Goal: Communication & Community: Answer question/provide support

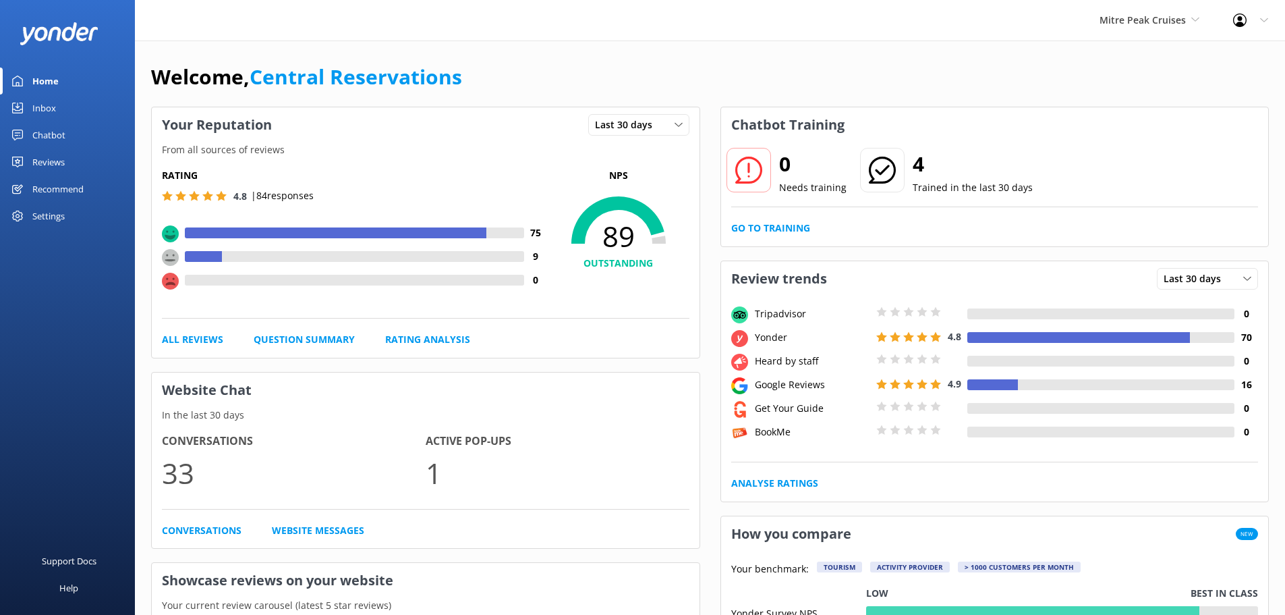
click at [55, 132] on div "Chatbot" at bounding box center [48, 134] width 33 height 27
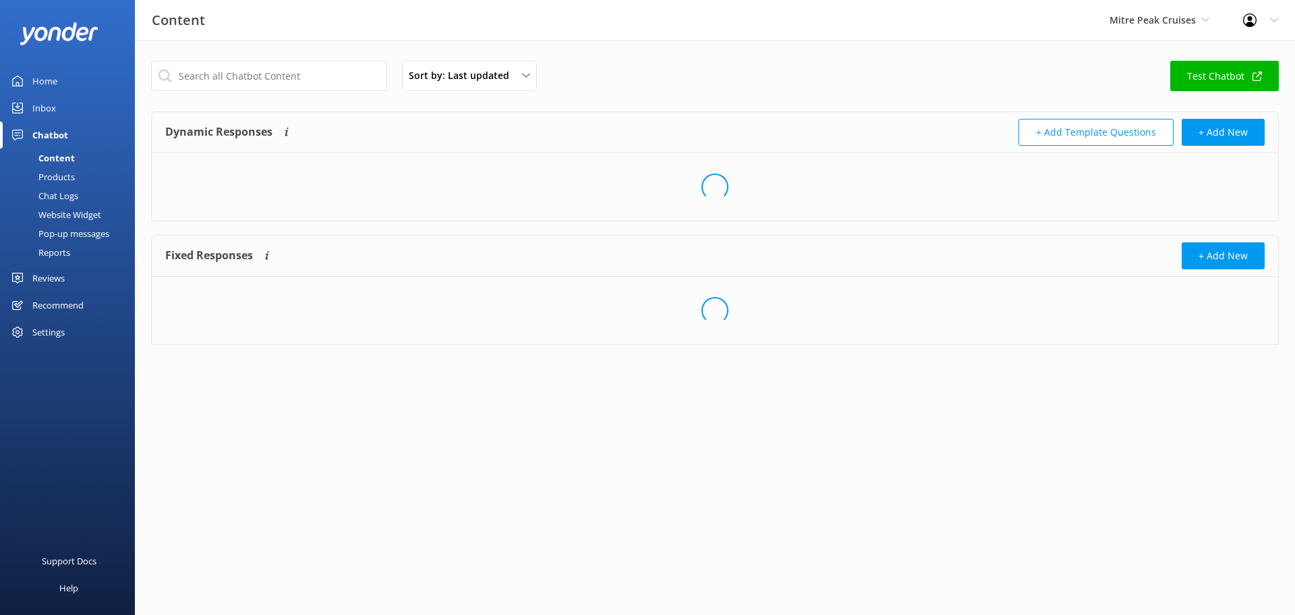
click at [45, 109] on div "Inbox" at bounding box center [44, 107] width 24 height 27
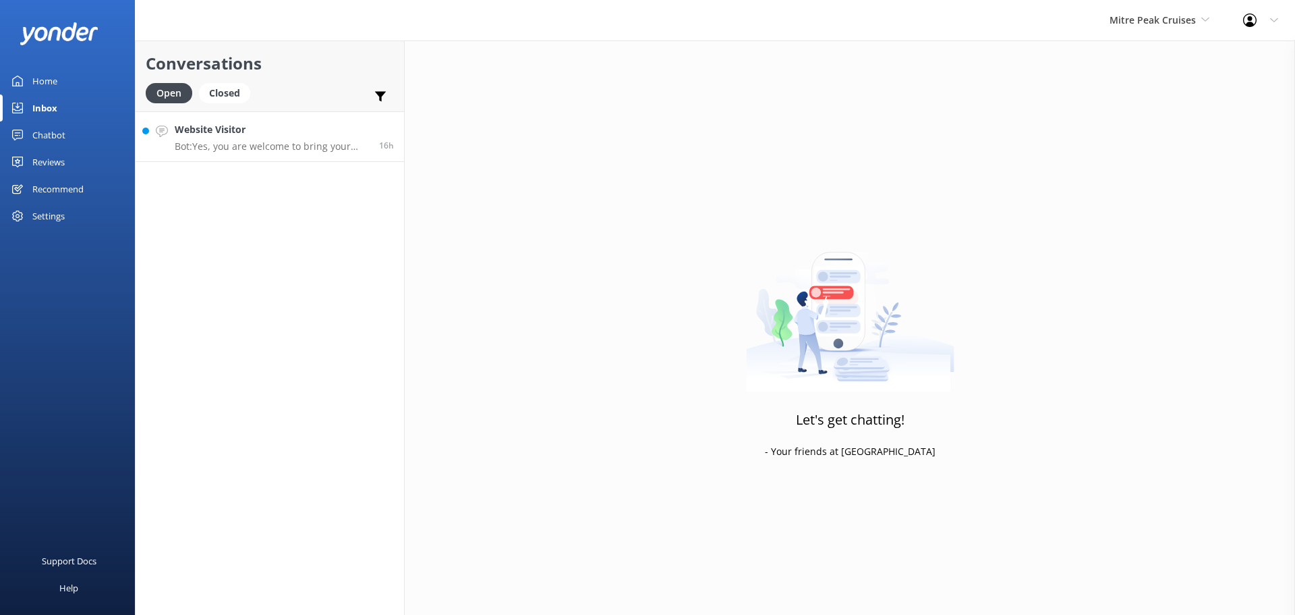
click at [209, 147] on p "Bot: Yes, you are welcome to bring your own food on board." at bounding box center [272, 146] width 194 height 12
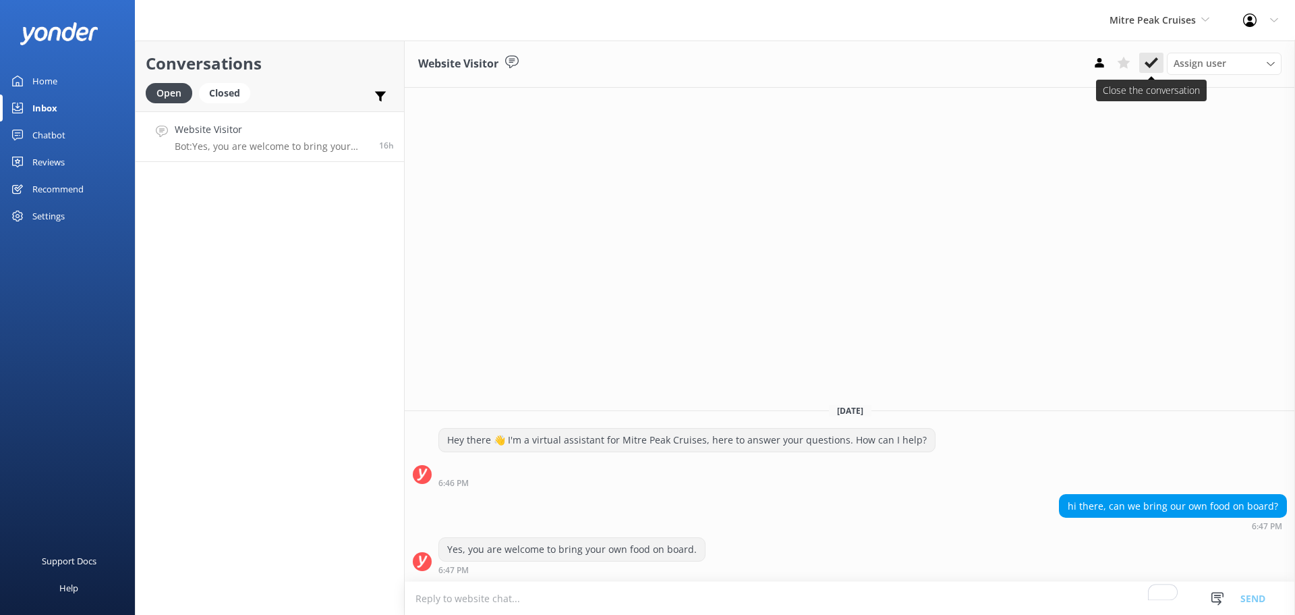
click at [1149, 58] on icon at bounding box center [1151, 62] width 13 height 13
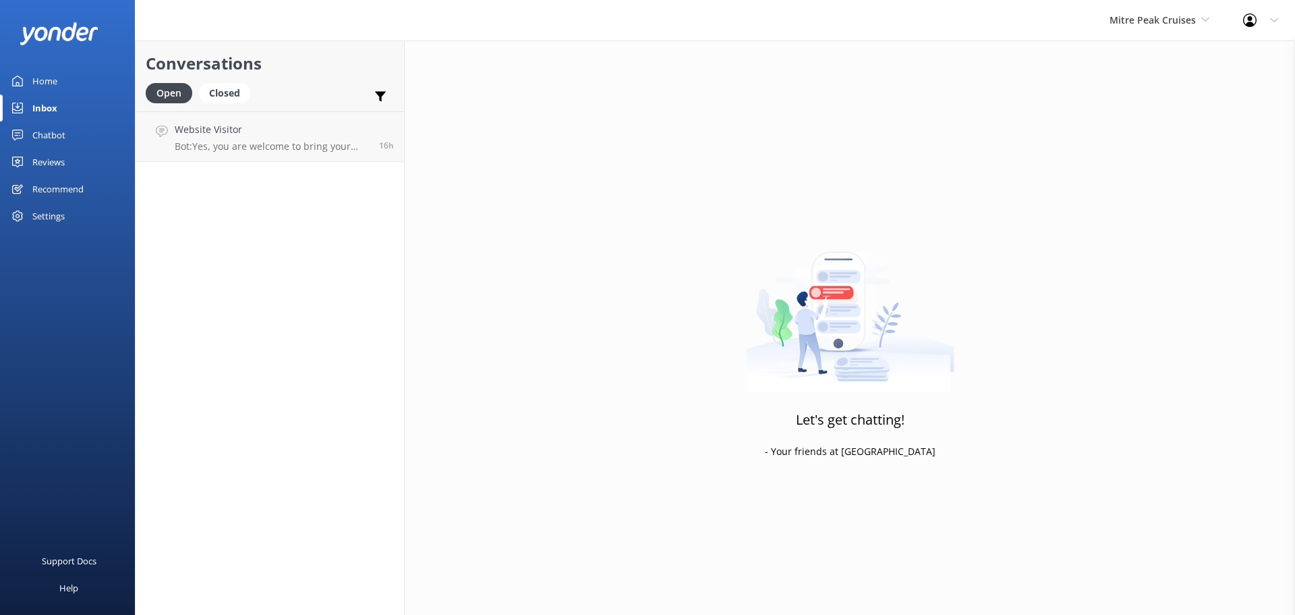
click at [1170, 9] on div "Mitre Peak Cruises Milford Sound Scenic Flights The Helicopter Line Glacier Hel…" at bounding box center [1160, 20] width 134 height 40
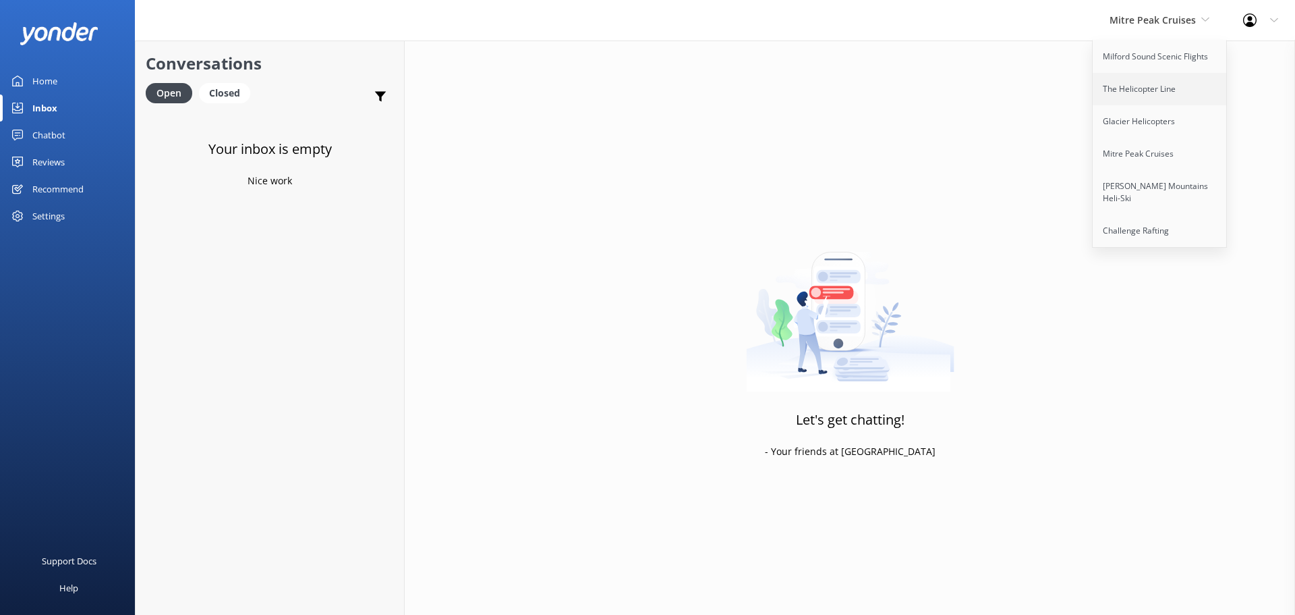
click at [1110, 98] on link "The Helicopter Line" at bounding box center [1160, 89] width 135 height 32
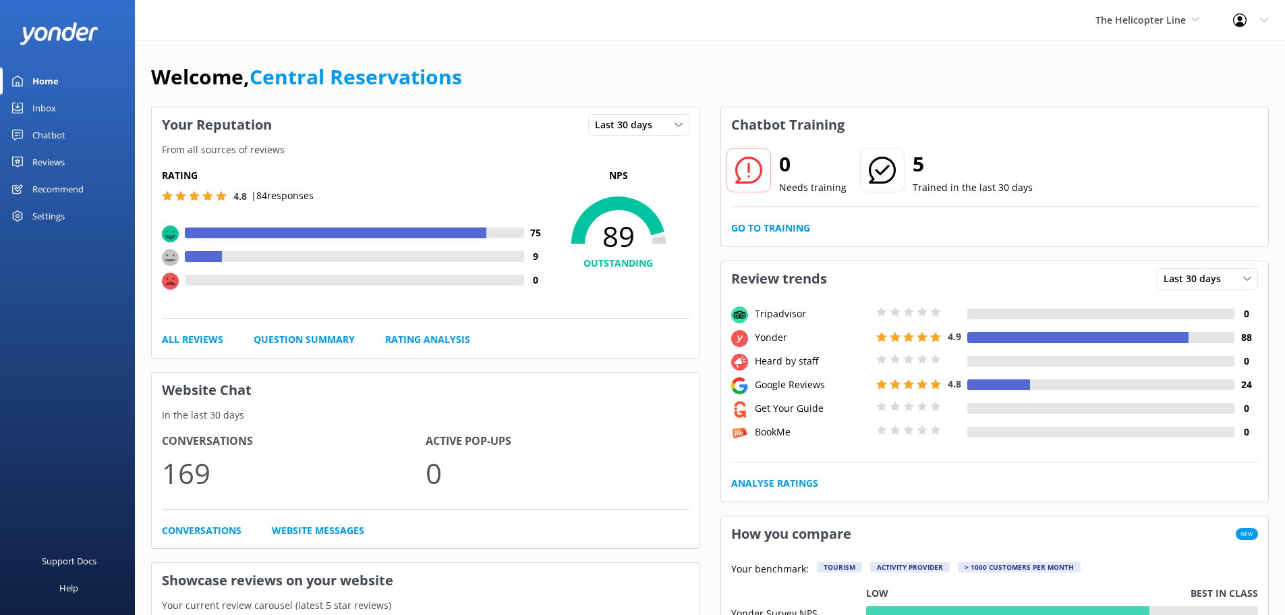
click at [51, 100] on div "Inbox" at bounding box center [44, 107] width 24 height 27
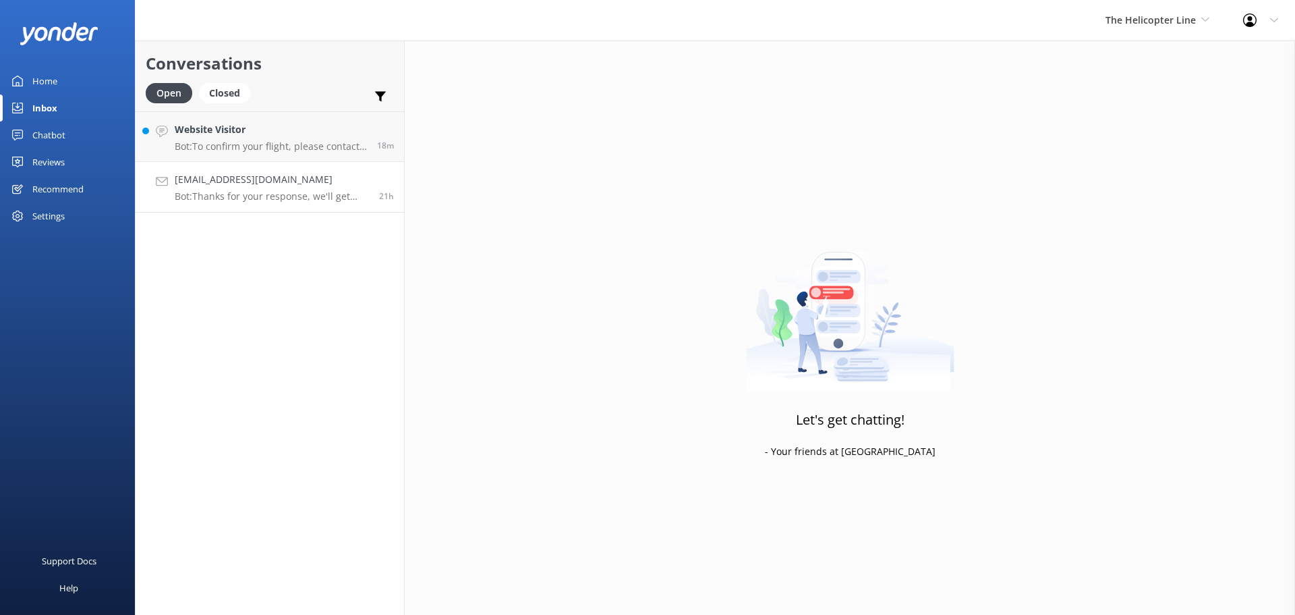
click at [283, 190] on p "Bot: Thanks for your response, we'll get back to you as soon as we can during o…" at bounding box center [272, 196] width 194 height 12
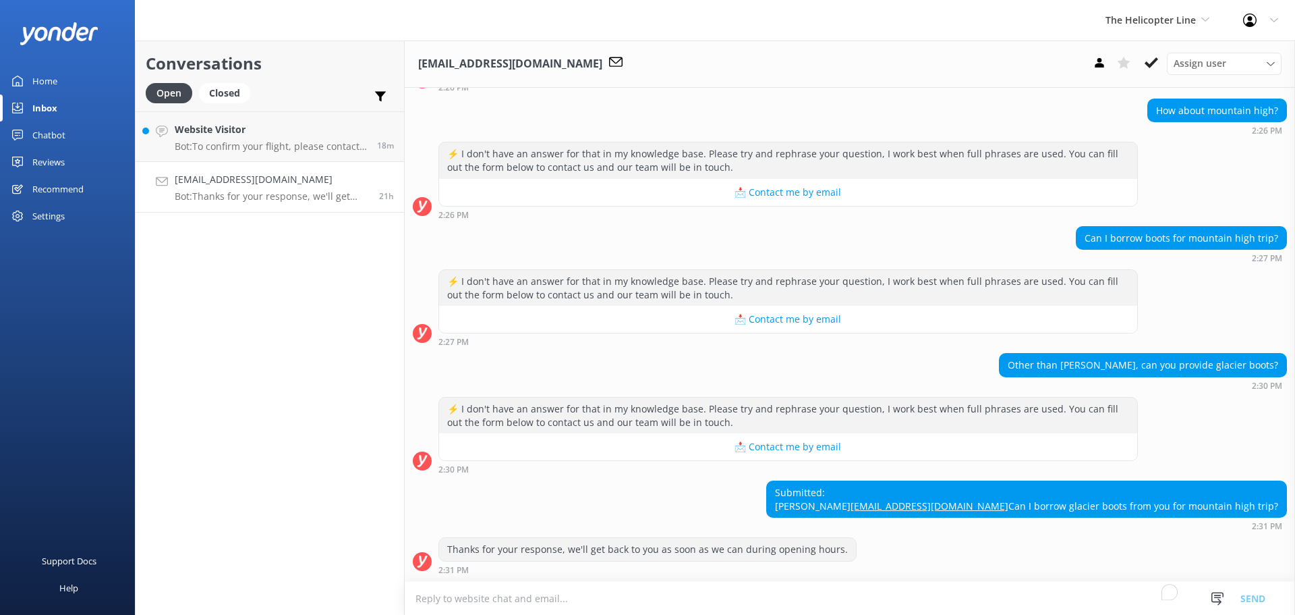
scroll to position [225, 0]
click at [273, 125] on h4 "Website Visitor" at bounding box center [271, 129] width 192 height 15
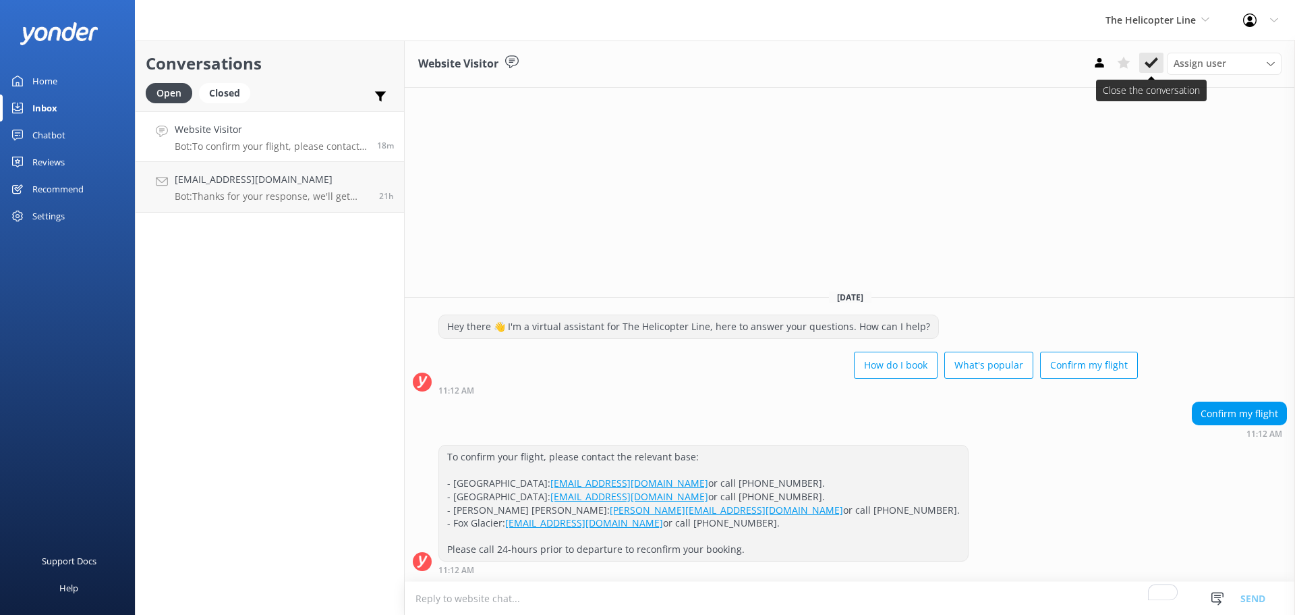
click at [1150, 63] on icon at bounding box center [1151, 62] width 13 height 13
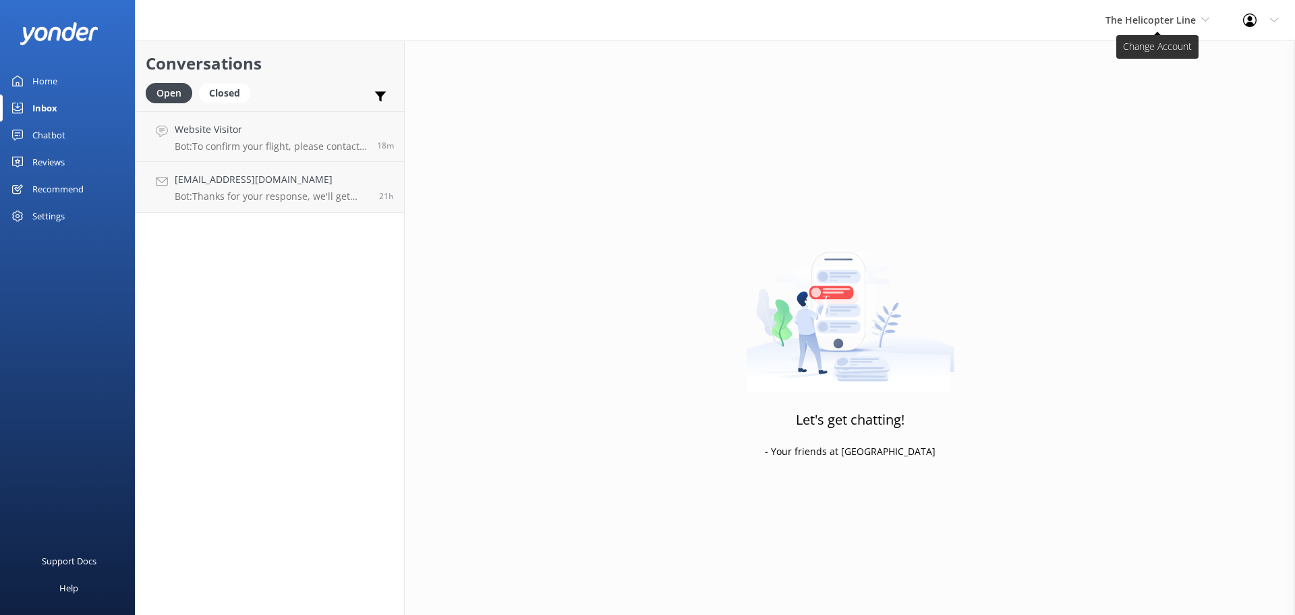
click at [1151, 24] on span "The Helicopter Line" at bounding box center [1151, 19] width 90 height 13
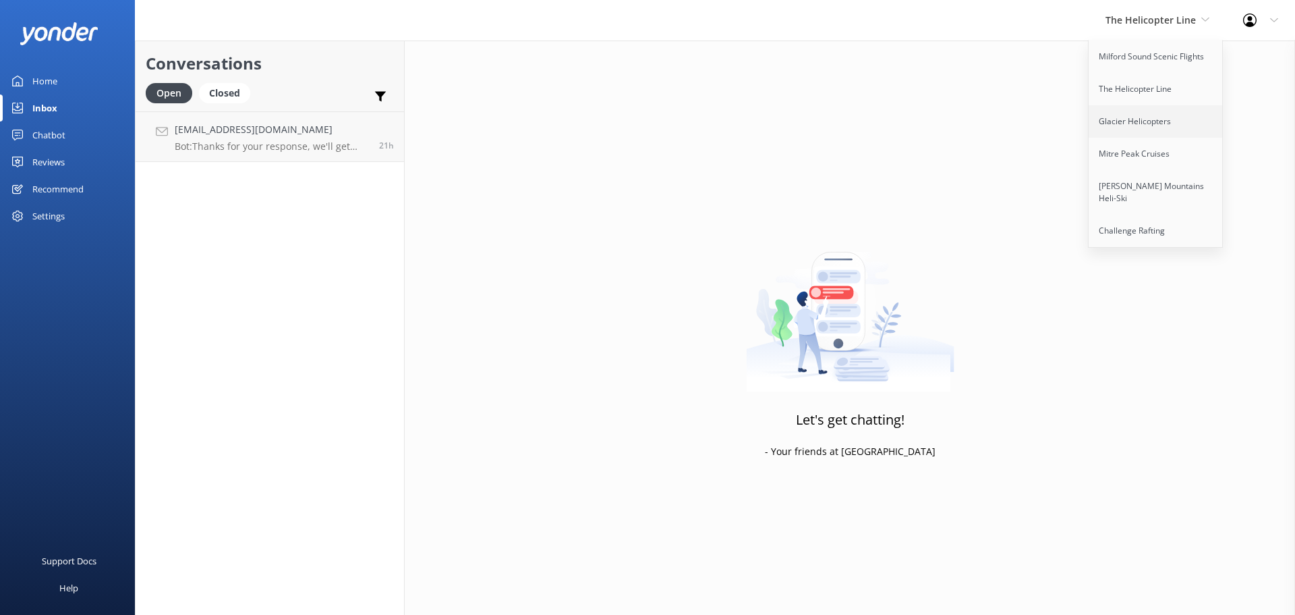
click at [1147, 126] on link "Glacier Helicopters" at bounding box center [1156, 121] width 135 height 32
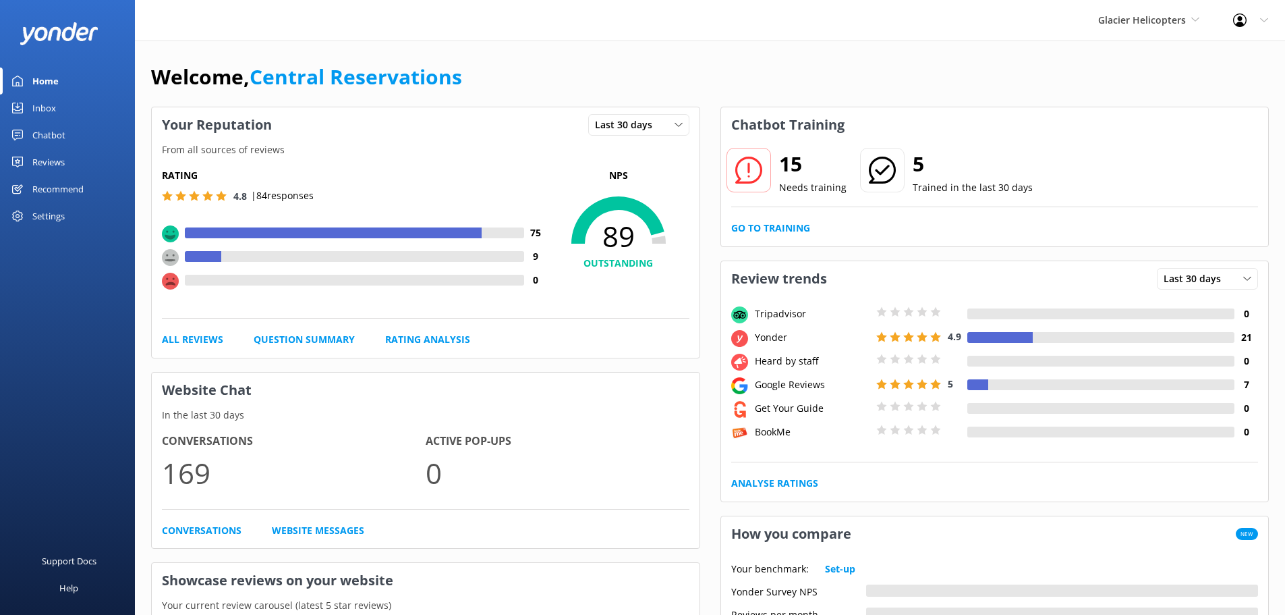
click at [51, 104] on div "Inbox" at bounding box center [44, 107] width 24 height 27
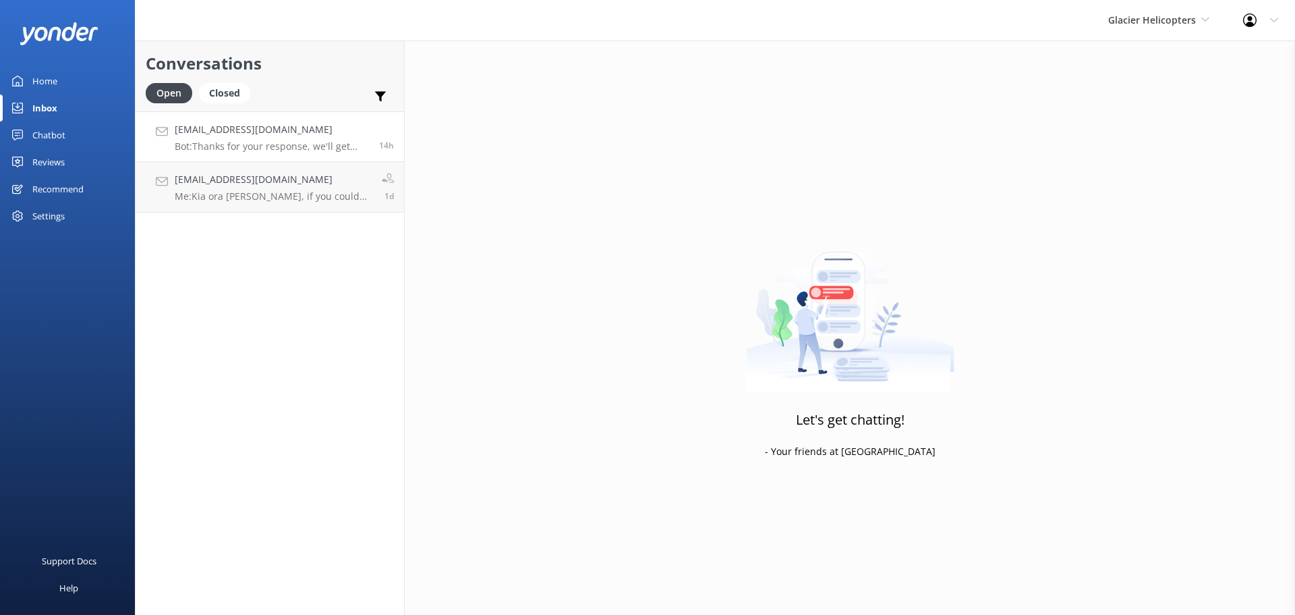
click at [298, 136] on h4 "[EMAIL_ADDRESS][DOMAIN_NAME]" at bounding box center [272, 129] width 194 height 15
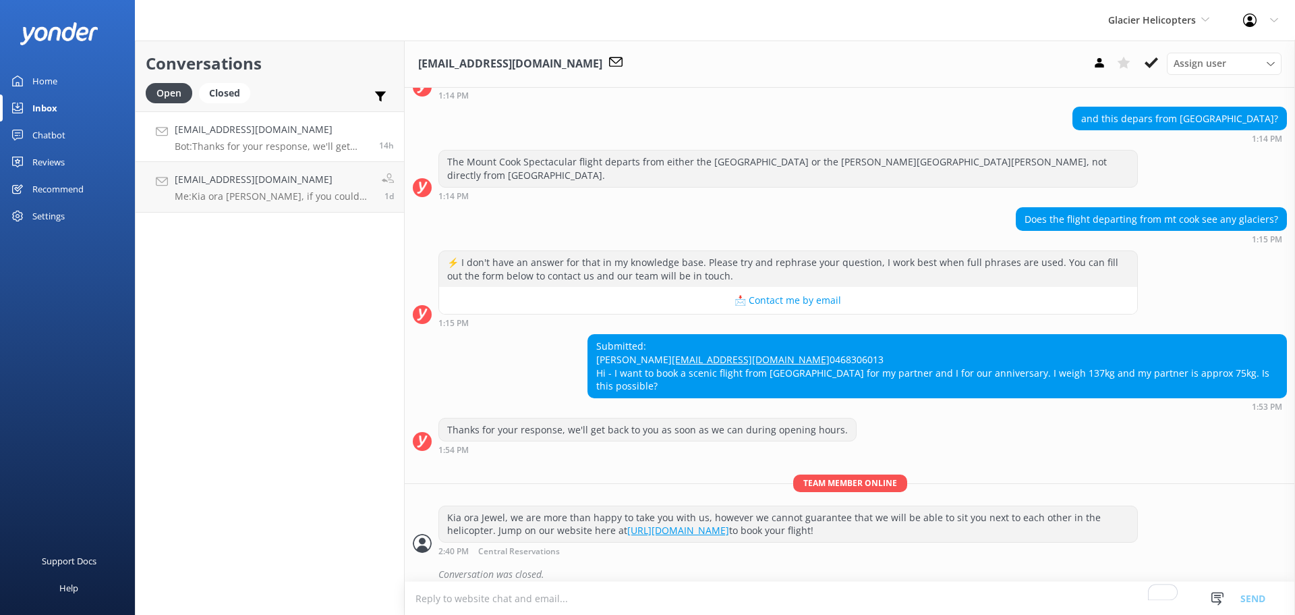
scroll to position [527, 0]
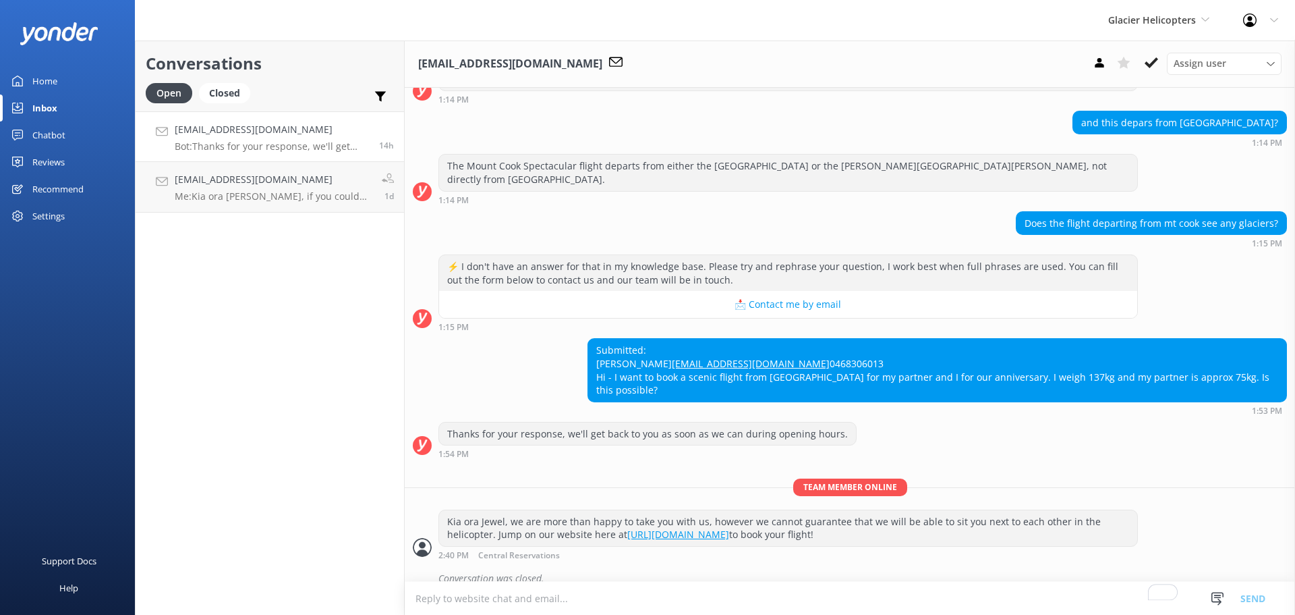
click at [1041, 390] on div "Submitted: [PERSON_NAME] [EMAIL_ADDRESS][DOMAIN_NAME] 0468306013 Hi - I want to…" at bounding box center [850, 379] width 890 height 83
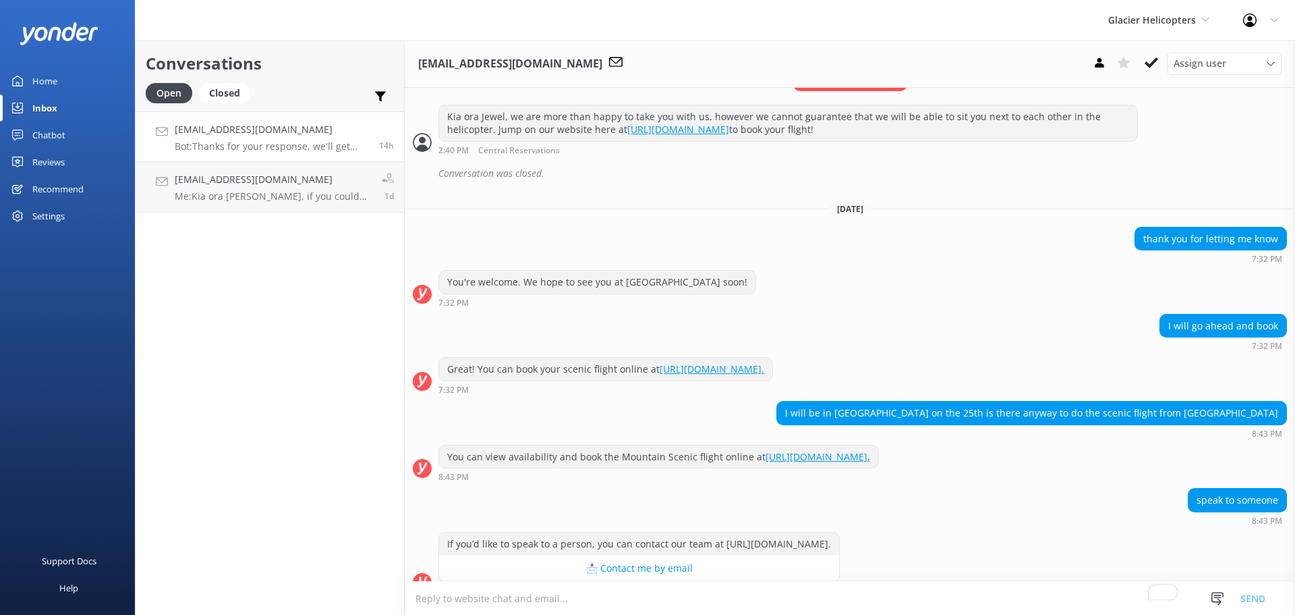
scroll to position [1066, 0]
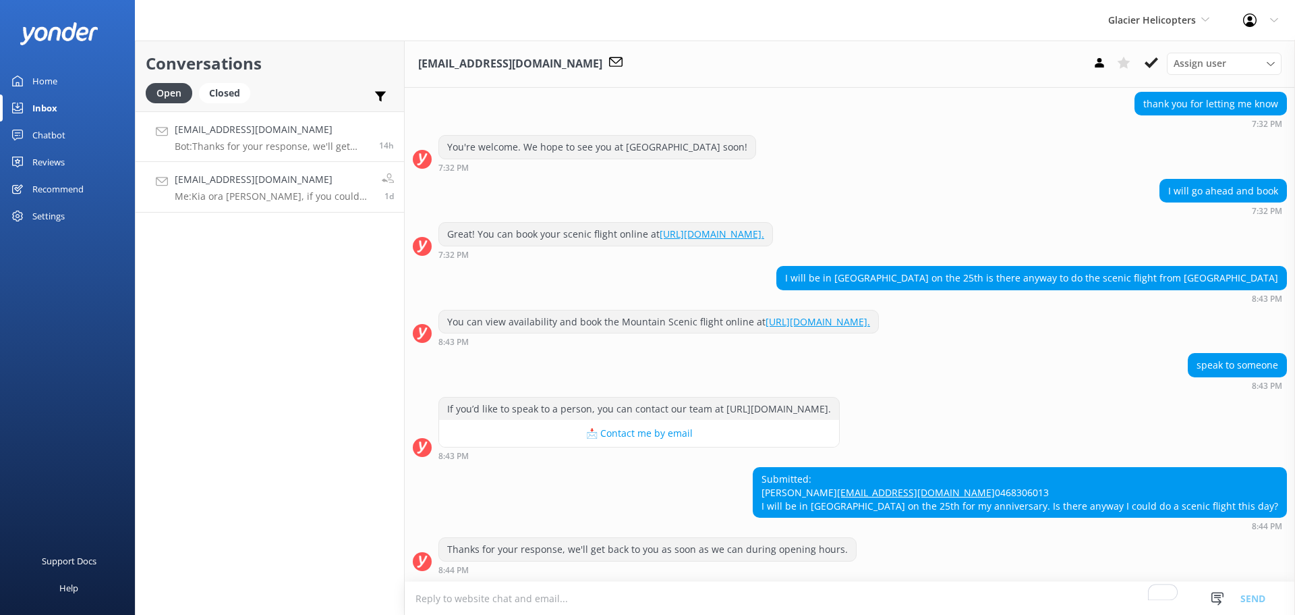
click at [285, 193] on p "Me: Kia ora [PERSON_NAME], if you could please explain a little more about the …" at bounding box center [273, 196] width 197 height 12
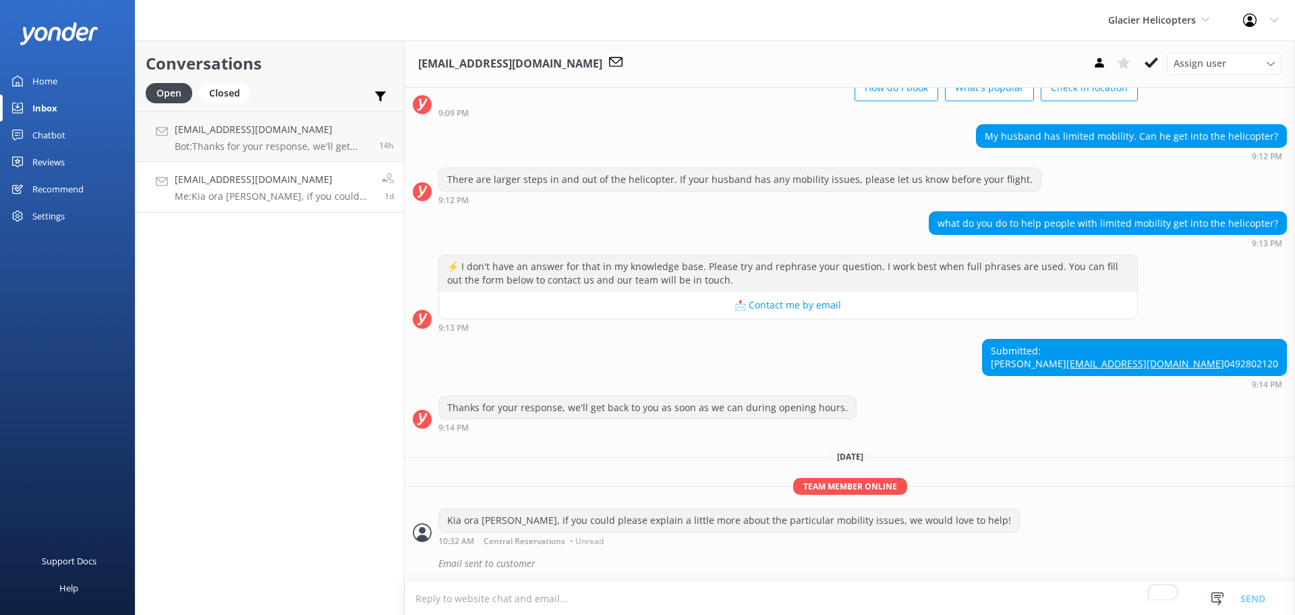
scroll to position [45, 0]
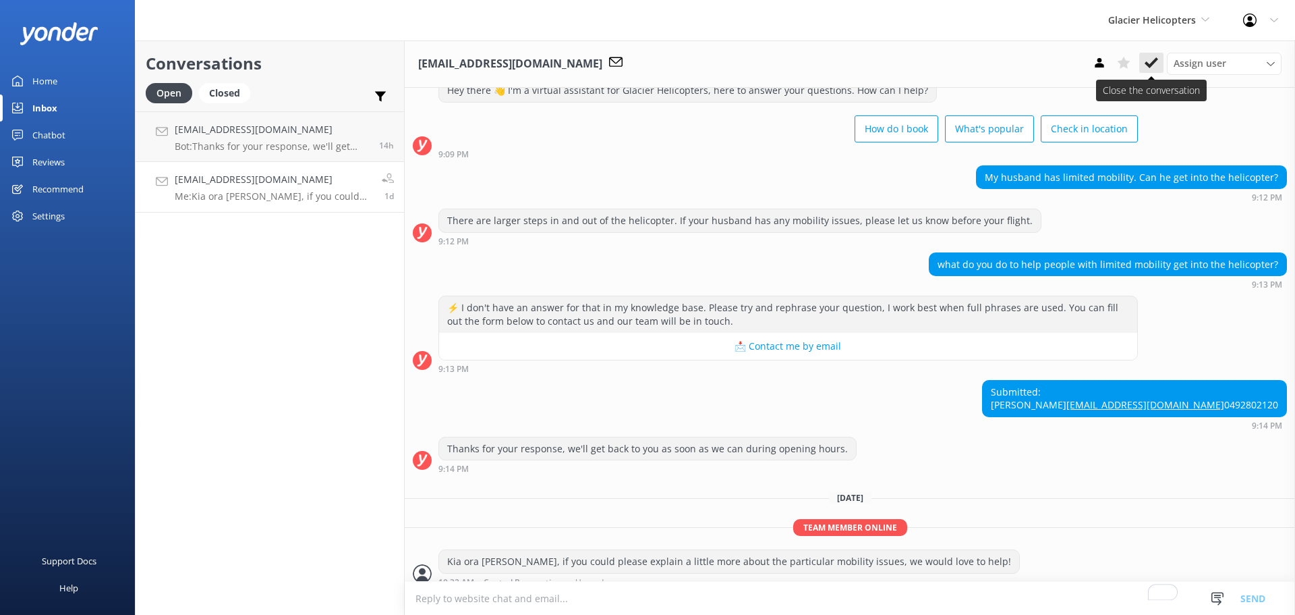
click at [1154, 67] on icon at bounding box center [1151, 62] width 13 height 13
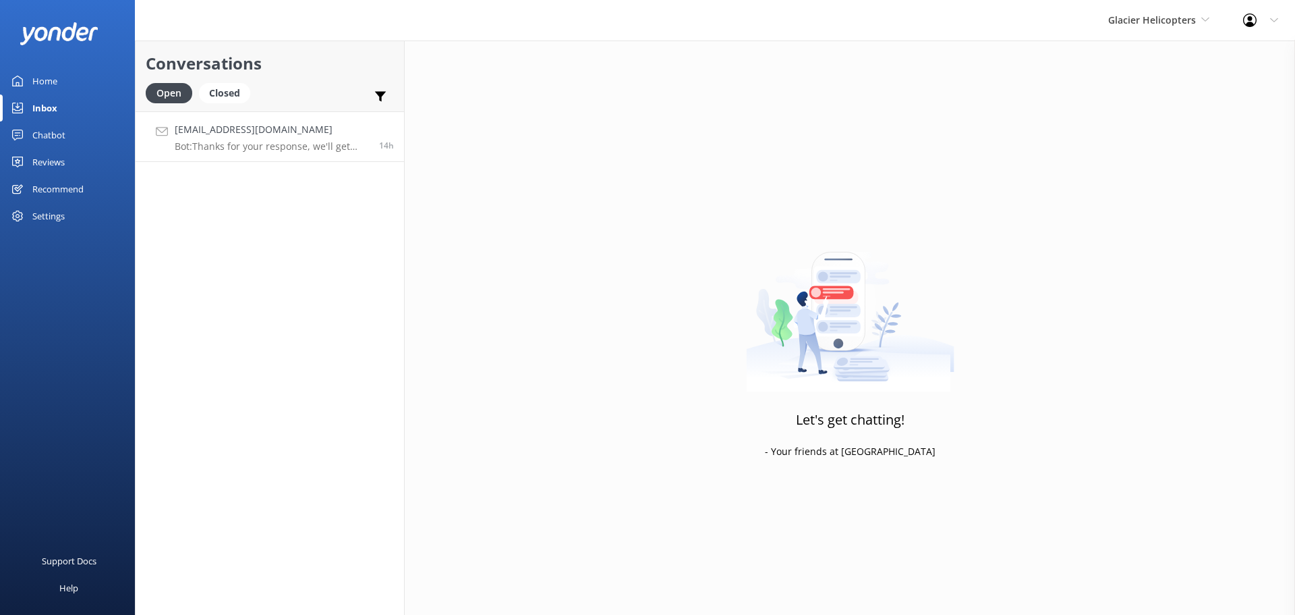
click at [293, 144] on p "Bot: Thanks for your response, we'll get back to you as soon as we can during o…" at bounding box center [272, 146] width 194 height 12
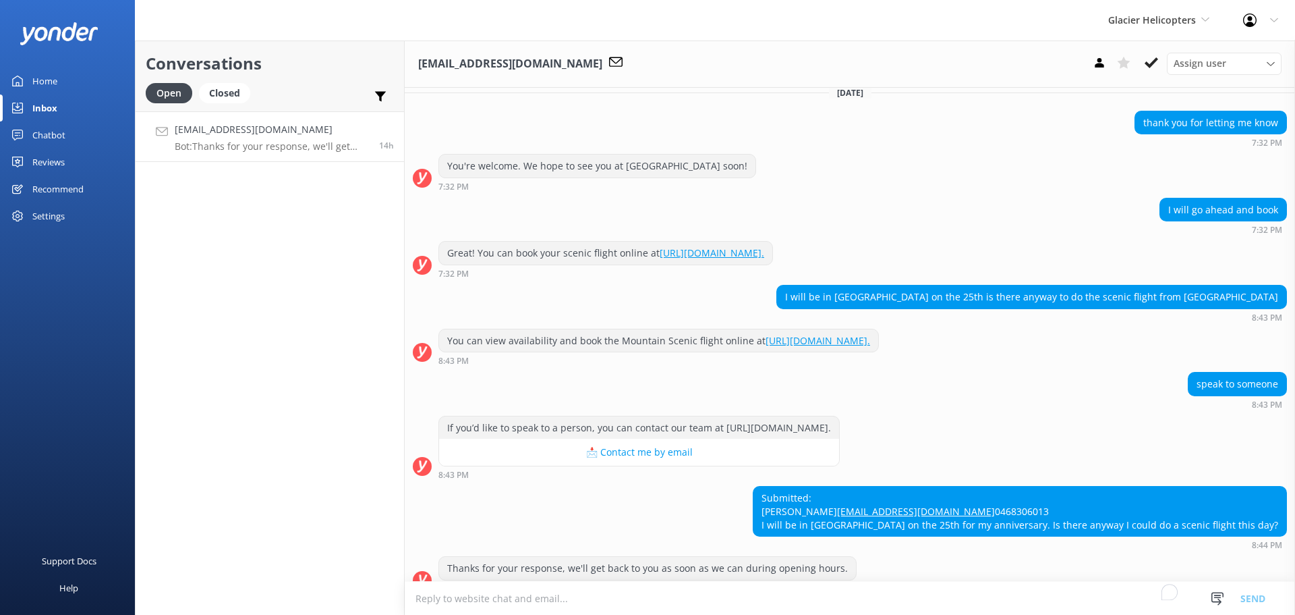
scroll to position [1066, 0]
